Goal: Task Accomplishment & Management: Manage account settings

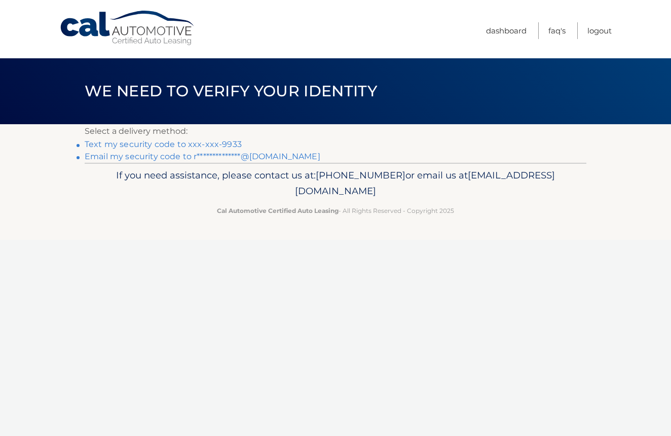
click at [208, 140] on link "Text my security code to xxx-xxx-9933" at bounding box center [163, 144] width 157 height 10
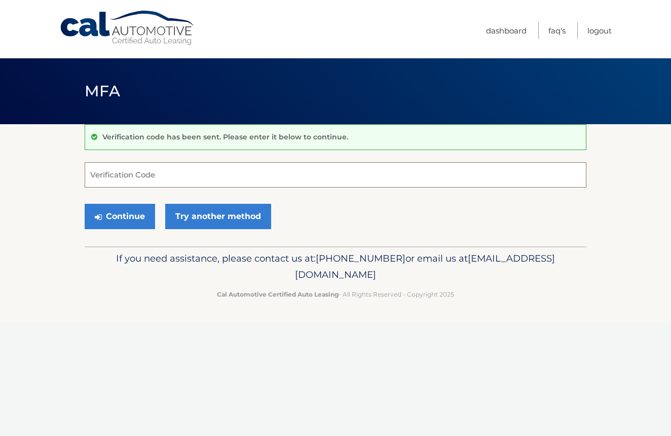
click at [140, 174] on input "Verification Code" at bounding box center [336, 174] width 502 height 25
type input "446304"
click at [120, 216] on button "Continue" at bounding box center [120, 216] width 70 height 25
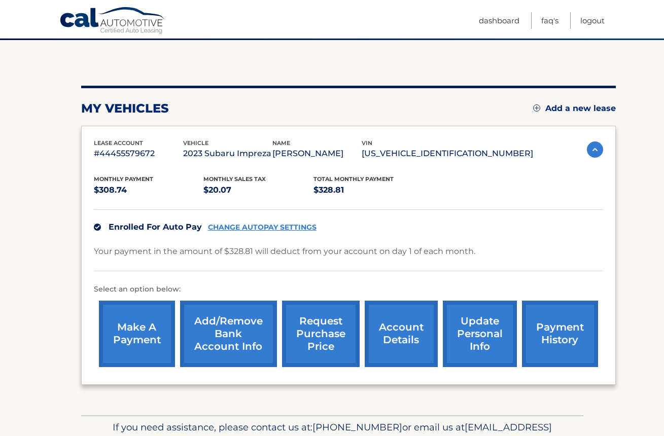
scroll to position [138, 0]
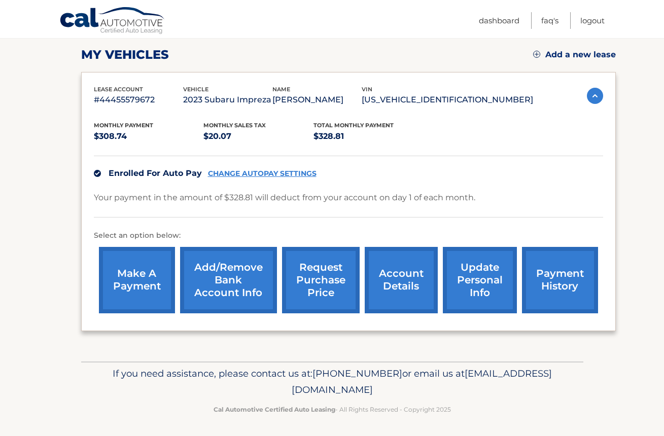
click at [477, 282] on link "update personal info" at bounding box center [480, 280] width 74 height 66
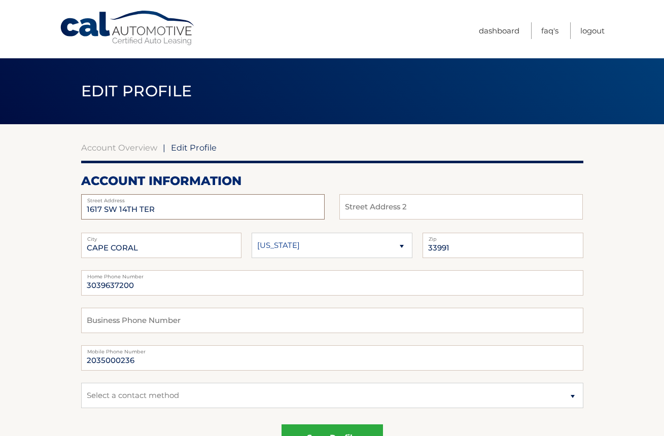
click at [128, 212] on input "1617 SW 14TH TER" at bounding box center [202, 206] width 243 height 25
type input "12 Jayson Ln"
type input "Winston Salem"
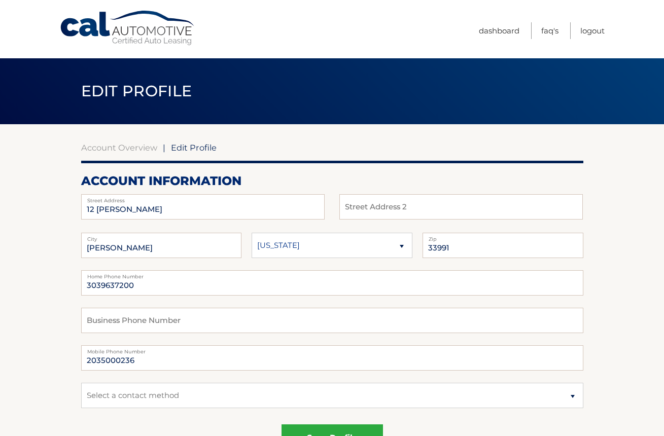
select select "NC"
click at [450, 244] on input "33991" at bounding box center [502, 245] width 161 height 25
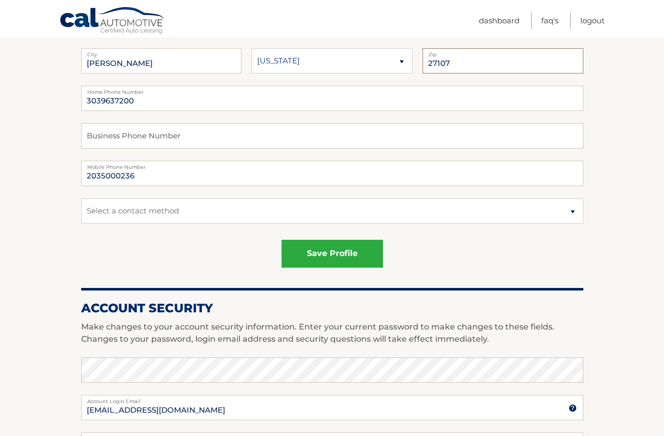
type input "27107"
select select "1"
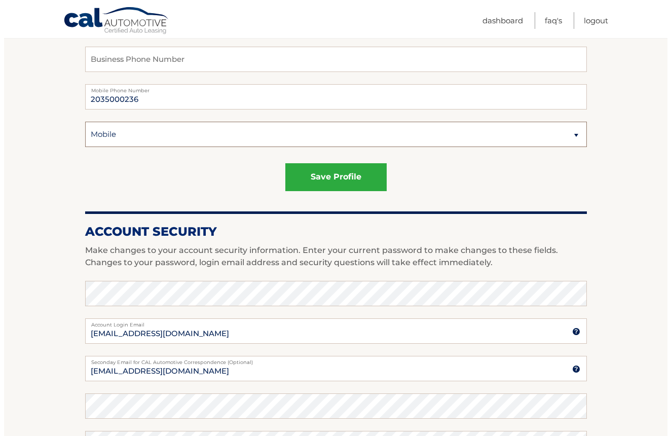
scroll to position [331, 0]
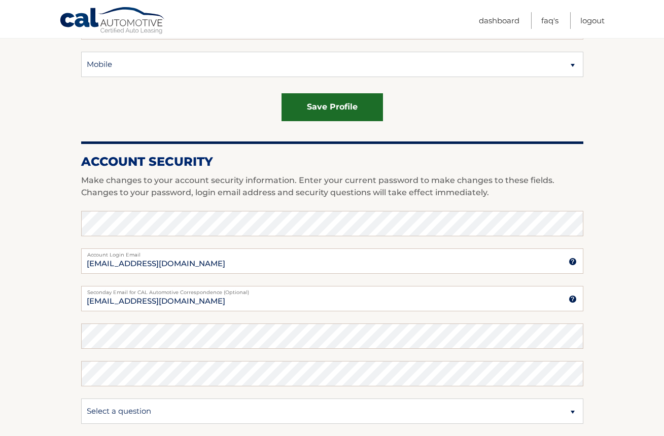
click at [326, 102] on button "save profile" at bounding box center [331, 107] width 101 height 28
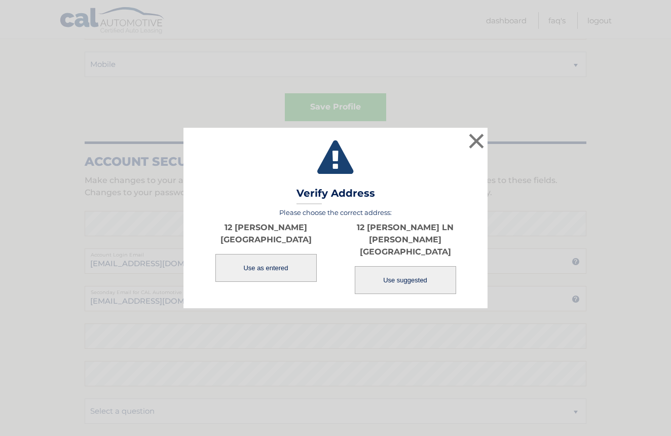
click at [397, 271] on button "Use suggested" at bounding box center [405, 280] width 101 height 28
type input "12 JAYSON LN"
type input "WINSTON SALEM"
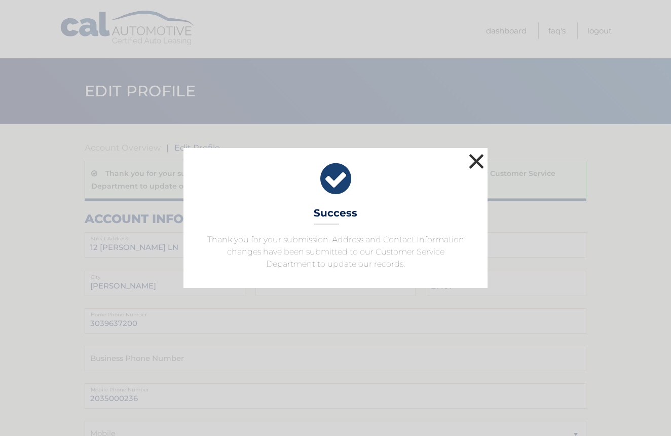
click at [472, 163] on button "×" at bounding box center [476, 161] width 20 height 20
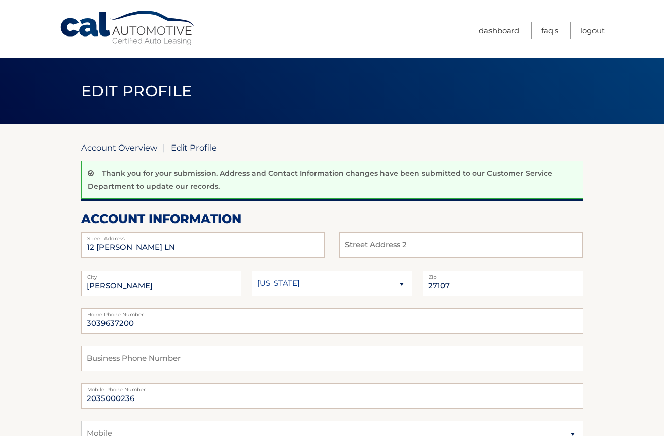
click at [119, 146] on link "Account Overview" at bounding box center [119, 147] width 76 height 10
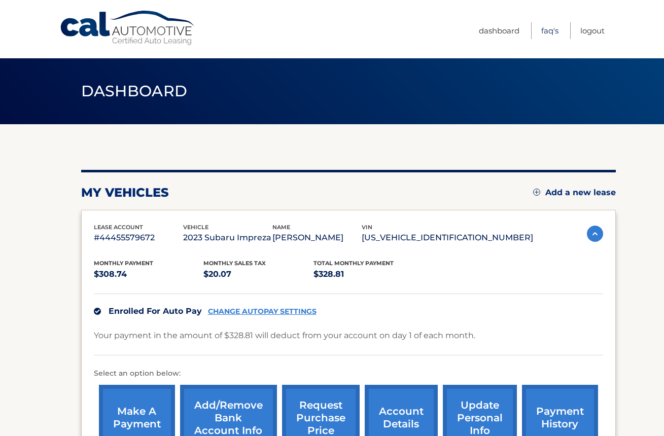
click at [544, 28] on link "FAQ's" at bounding box center [549, 30] width 17 height 17
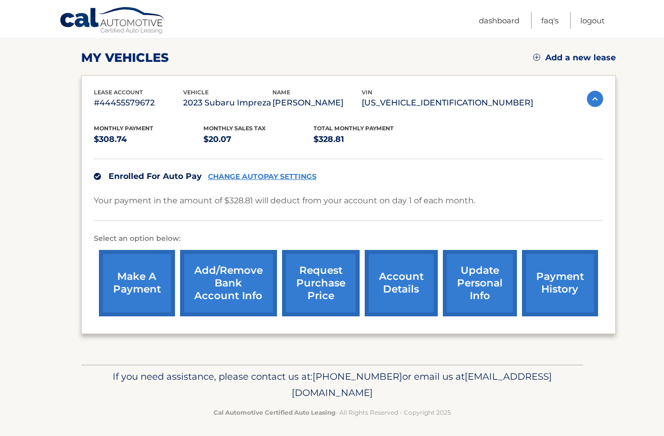
scroll to position [138, 0]
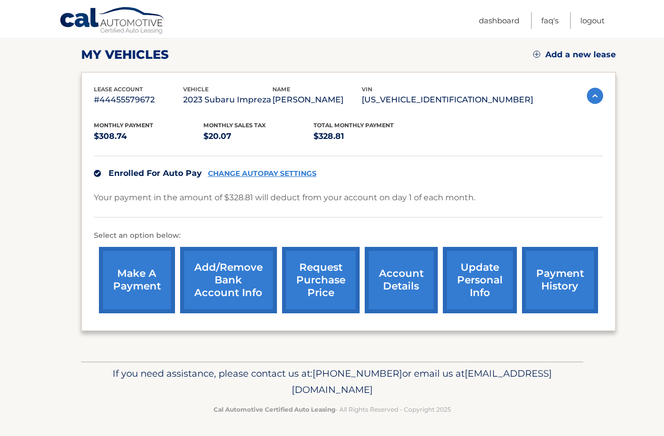
click at [557, 284] on link "payment history" at bounding box center [560, 280] width 76 height 66
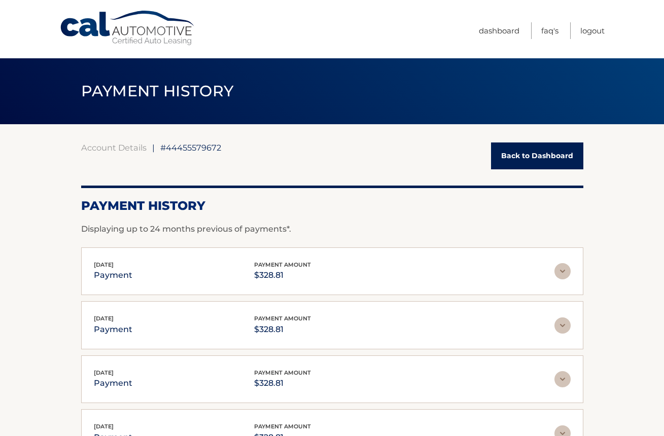
click at [564, 272] on img at bounding box center [562, 271] width 16 height 16
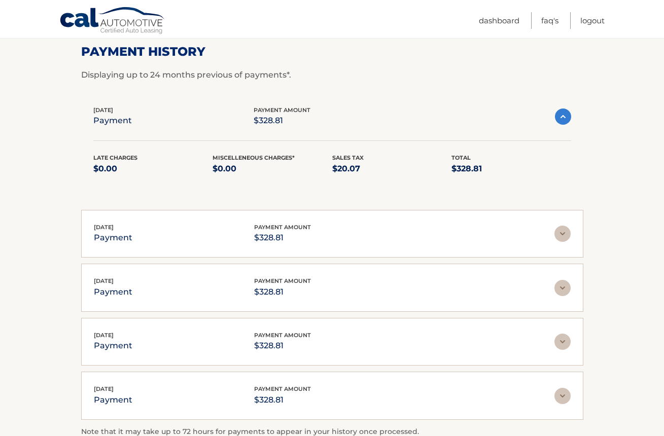
scroll to position [289, 0]
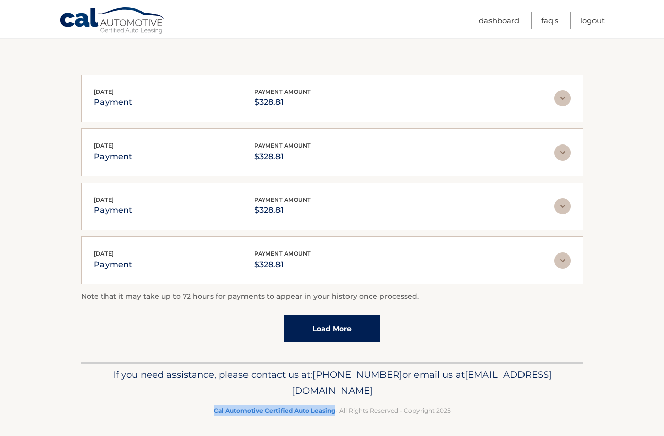
drag, startPoint x: 334, startPoint y: 406, endPoint x: 208, endPoint y: 402, distance: 125.8
click at [208, 405] on p "Cal Automotive Certified Auto Leasing - All Rights Reserved - Copyright 2025" at bounding box center [332, 410] width 489 height 11
copy strong "Cal Automotive Certified Auto Leasing"
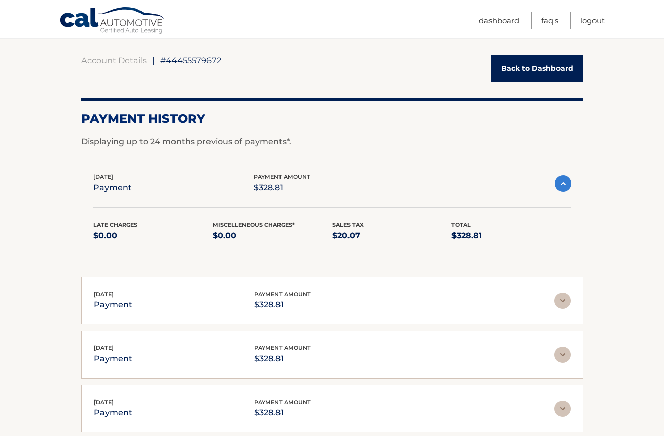
scroll to position [0, 0]
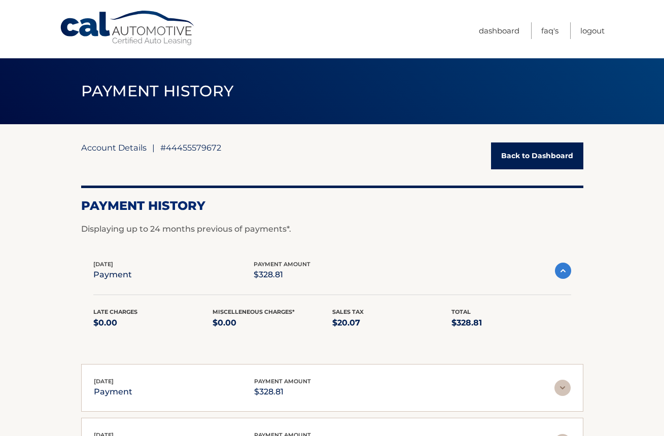
click at [111, 148] on link "Account Details" at bounding box center [113, 147] width 65 height 10
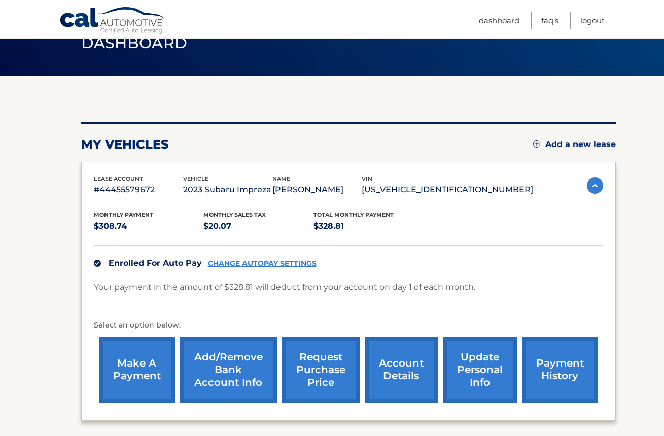
scroll to position [138, 0]
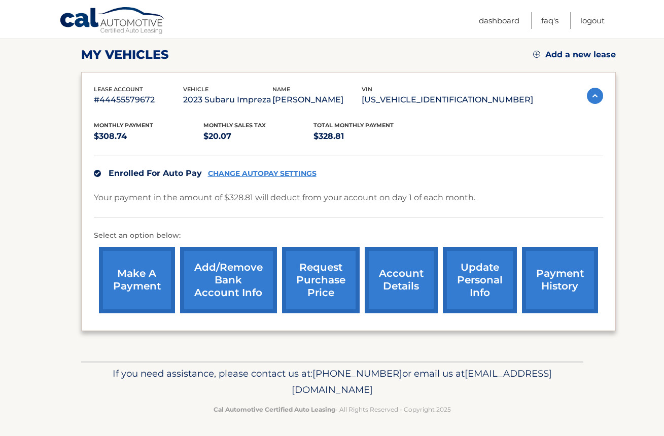
click at [392, 291] on link "account details" at bounding box center [400, 280] width 73 height 66
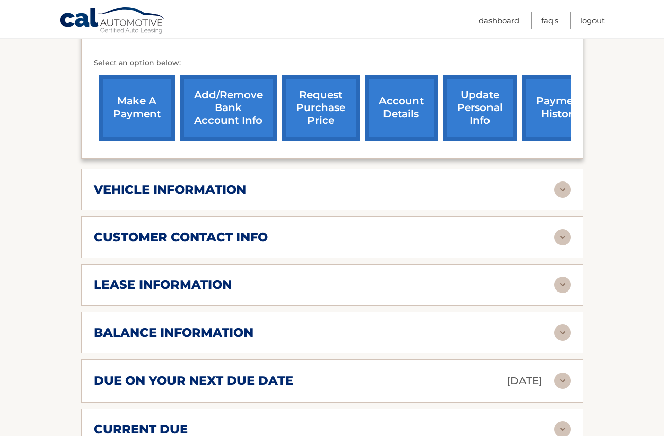
scroll to position [340, 0]
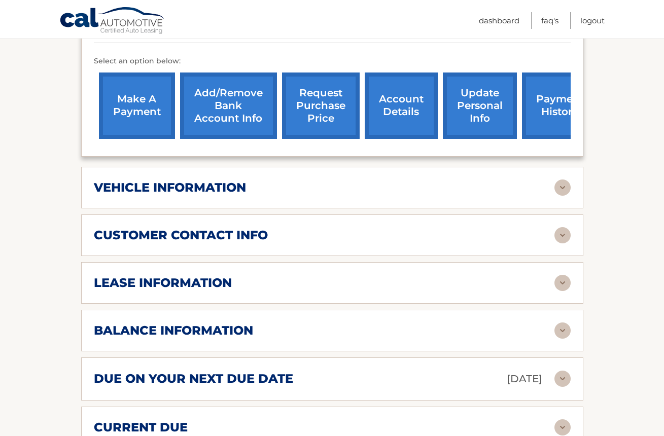
click at [201, 275] on h2 "lease information" at bounding box center [163, 282] width 138 height 15
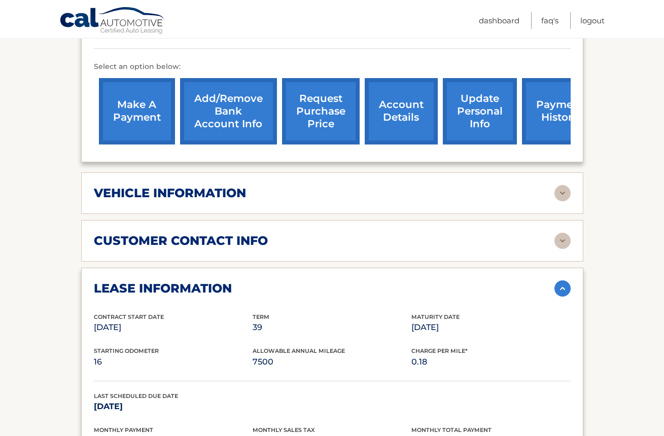
scroll to position [0, 0]
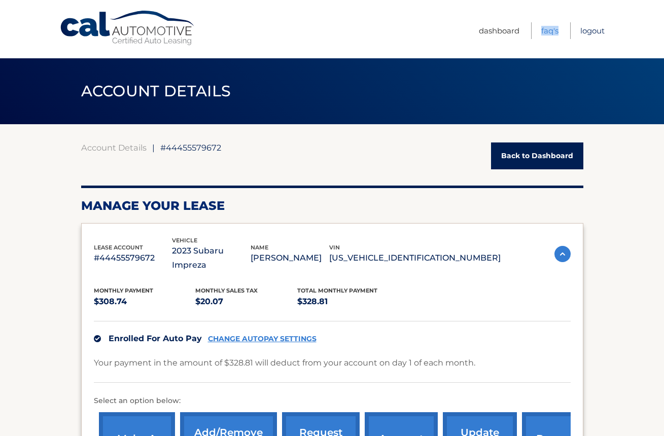
click at [591, 31] on link "Logout" at bounding box center [592, 30] width 24 height 17
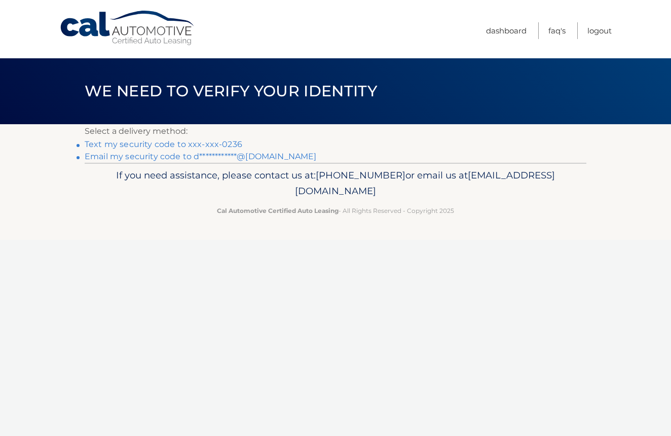
click at [219, 144] on link "Text my security code to xxx-xxx-0236" at bounding box center [164, 144] width 158 height 10
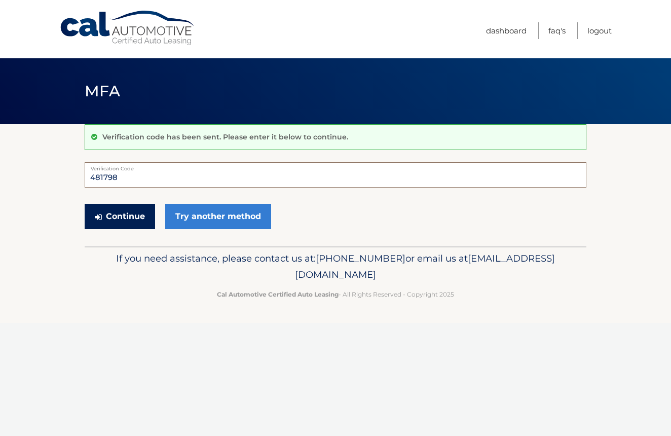
type input "481798"
click at [123, 215] on button "Continue" at bounding box center [120, 216] width 70 height 25
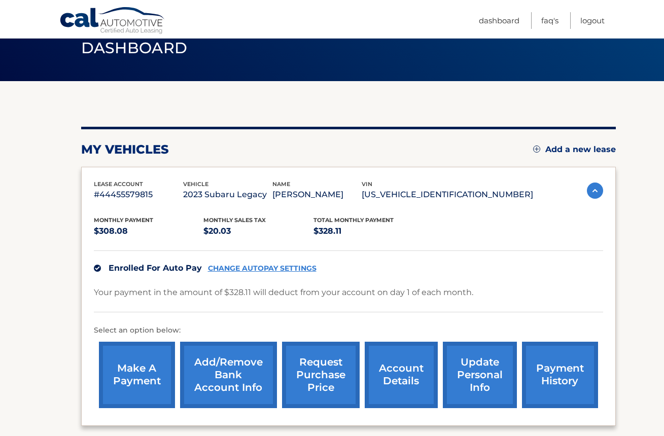
scroll to position [138, 0]
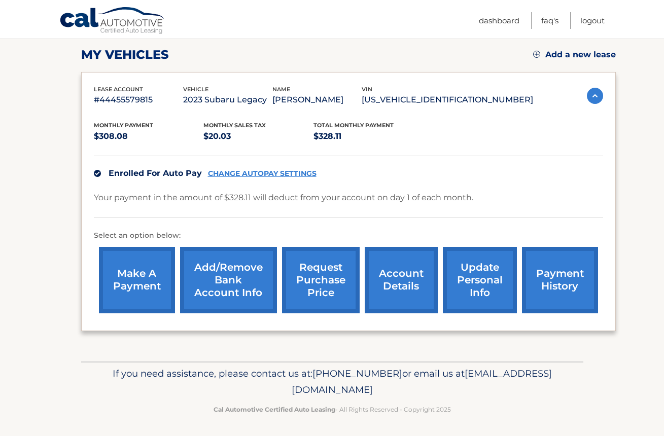
click at [476, 284] on link "update personal info" at bounding box center [480, 280] width 74 height 66
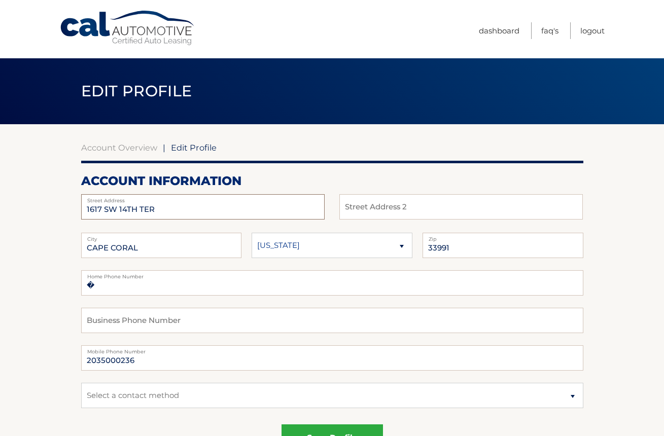
click at [166, 215] on input "1617 SW 14TH TER" at bounding box center [202, 206] width 243 height 25
type input "12 Jayson Ln"
type input "Winston Salem"
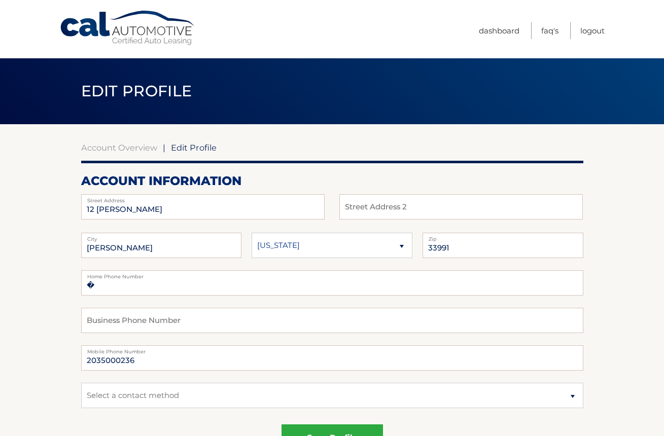
select select "NC"
click at [477, 242] on input "33991" at bounding box center [502, 245] width 161 height 25
type input "1"
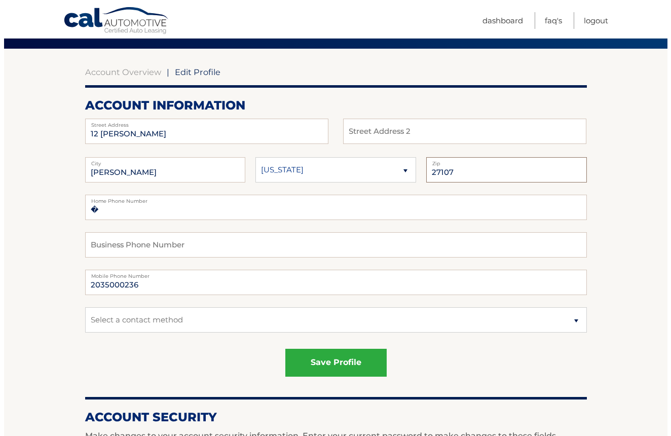
scroll to position [138, 0]
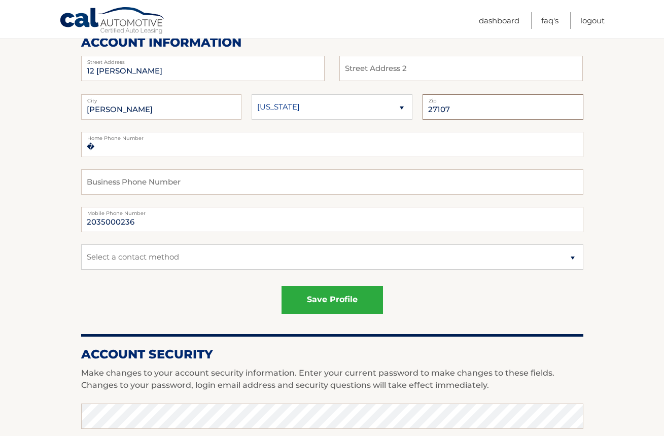
type input "27107"
select select "1"
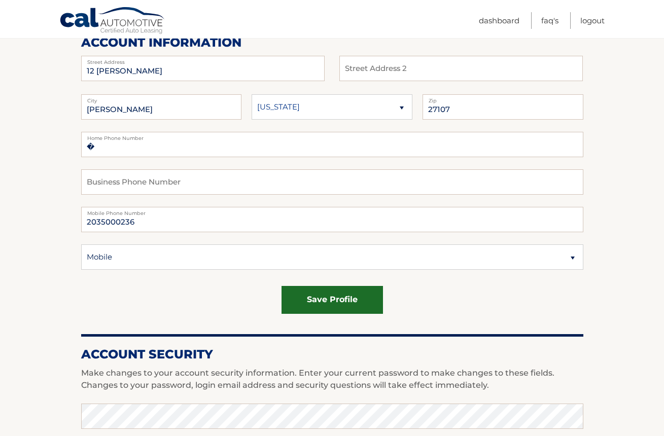
click at [338, 299] on button "save profile" at bounding box center [331, 300] width 101 height 28
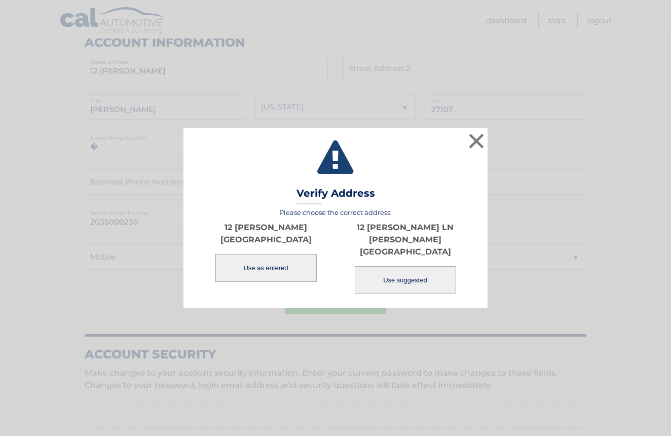
click at [418, 267] on button "Use suggested" at bounding box center [405, 280] width 101 height 28
type input "12 JAYSON LN"
type input "WINSTON SALEM"
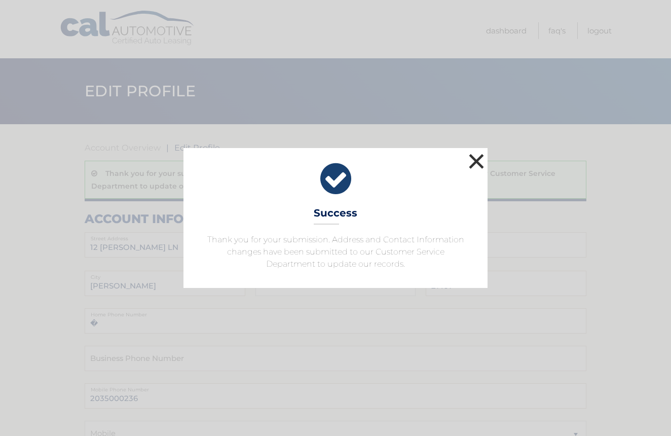
click at [475, 160] on button "×" at bounding box center [476, 161] width 20 height 20
